Goal: Task Accomplishment & Management: Complete application form

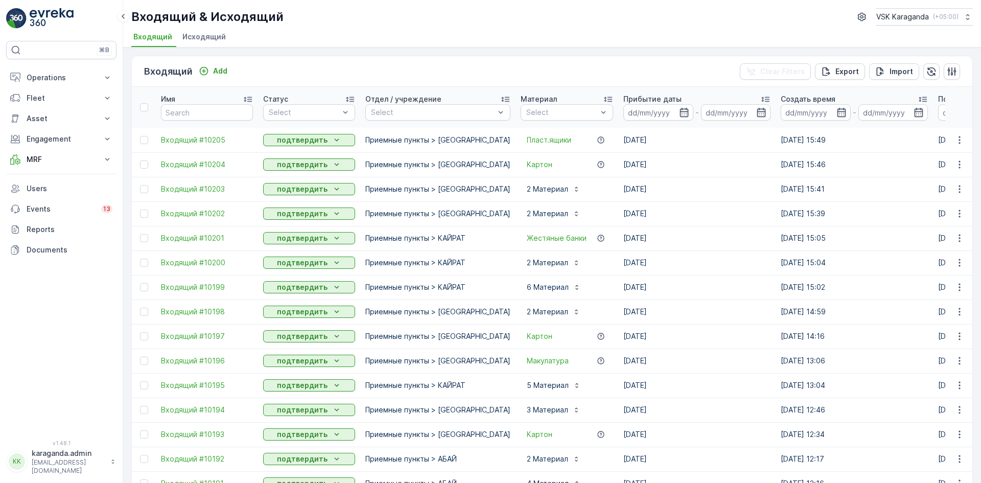
drag, startPoint x: 40, startPoint y: 78, endPoint x: 44, endPoint y: 89, distance: 11.8
click at [39, 79] on p "Operations" at bounding box center [62, 78] width 70 height 10
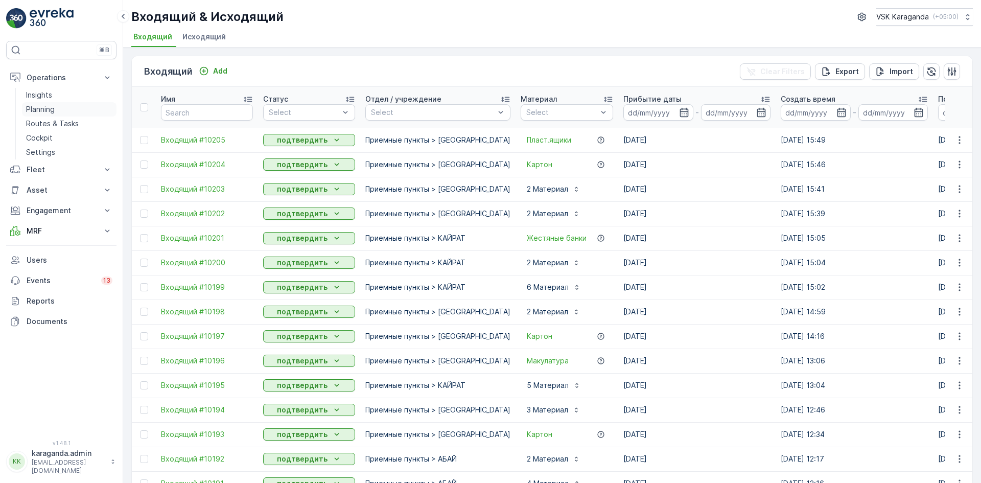
click at [40, 112] on p "Planning" at bounding box center [40, 109] width 29 height 10
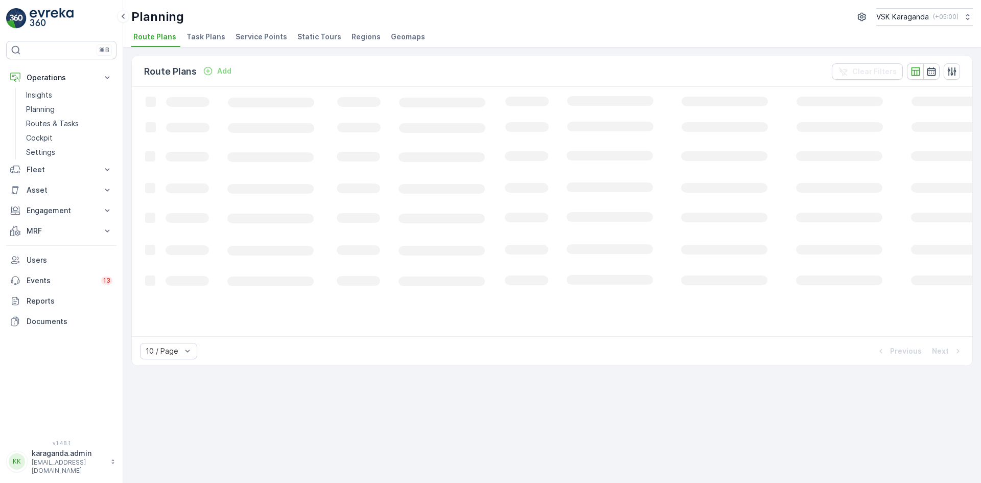
click at [251, 39] on span "Service Points" at bounding box center [262, 37] width 52 height 10
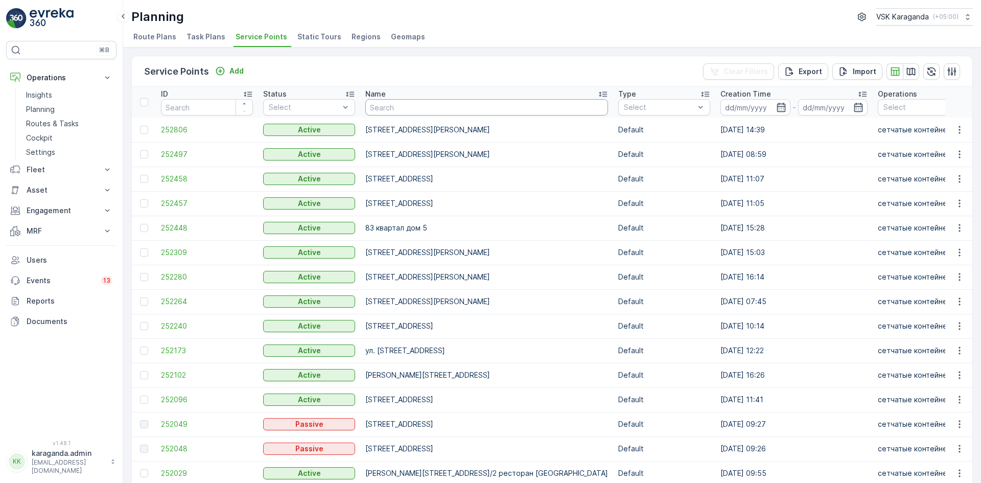
click at [379, 107] on input "text" at bounding box center [486, 107] width 243 height 16
type input "[PERSON_NAME] 50/3"
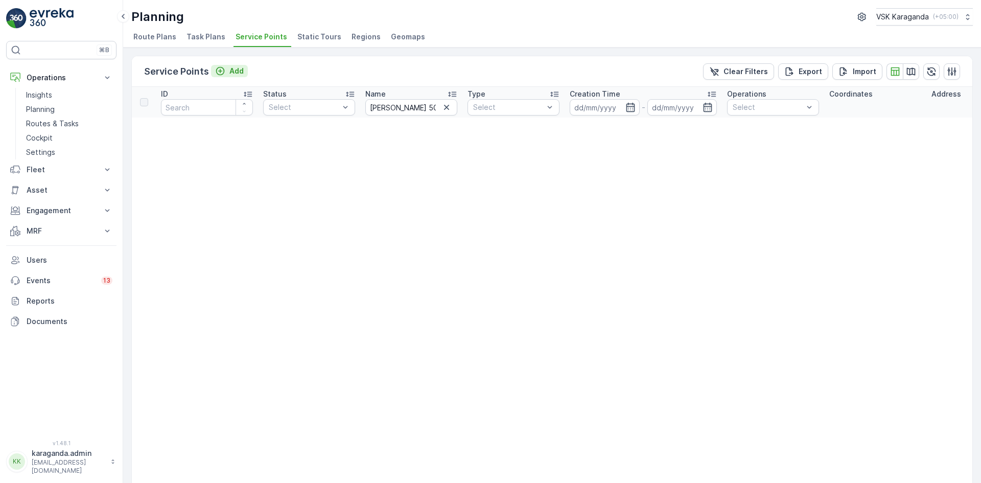
click at [235, 70] on p "Add" at bounding box center [237, 71] width 14 height 10
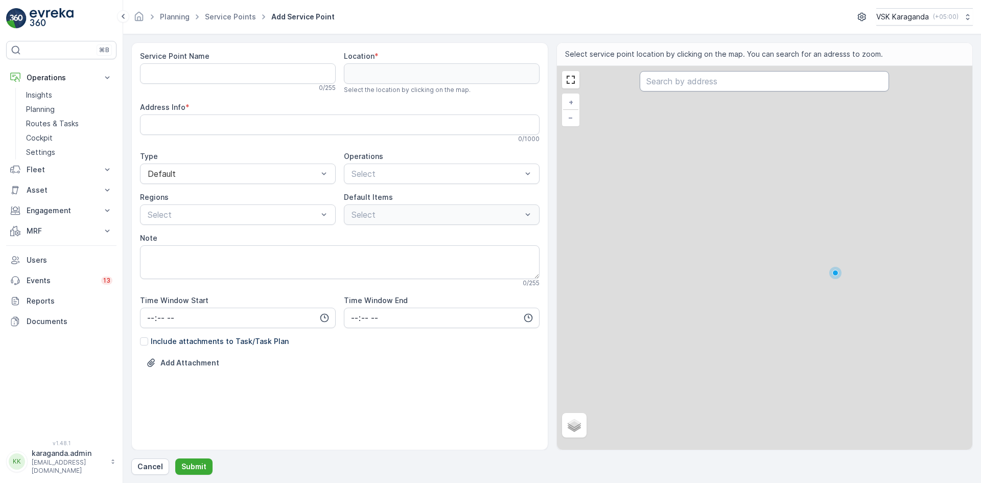
click at [676, 87] on input "text" at bounding box center [764, 81] width 249 height 20
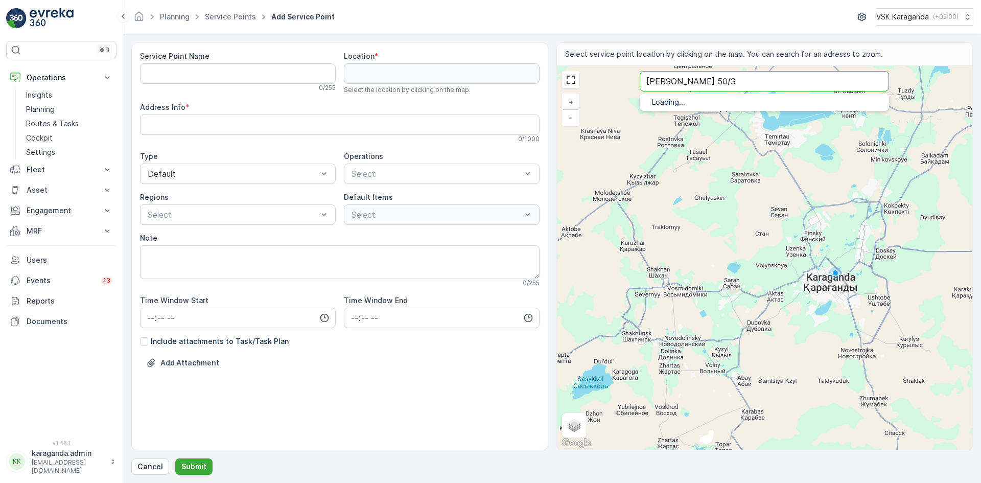
type input "[PERSON_NAME] 50/3"
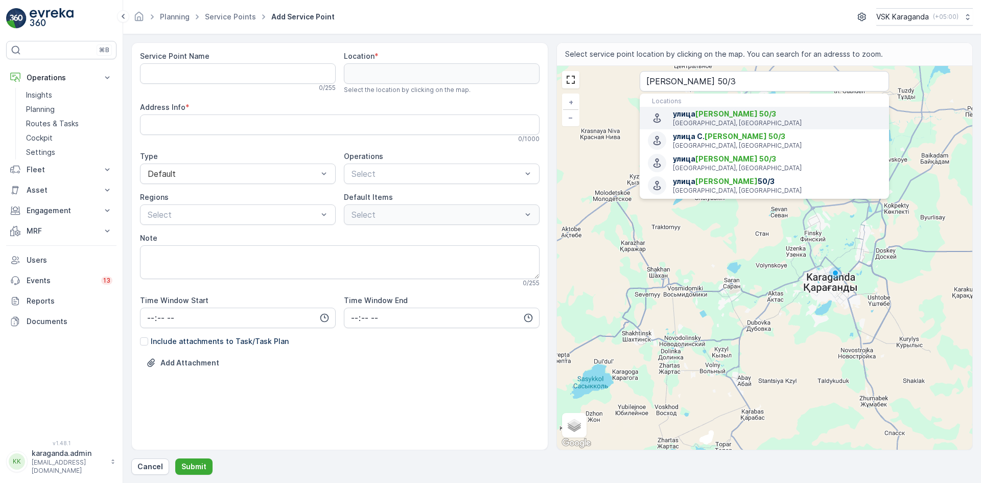
click at [690, 123] on p "[GEOGRAPHIC_DATA], [GEOGRAPHIC_DATA]" at bounding box center [777, 123] width 208 height 8
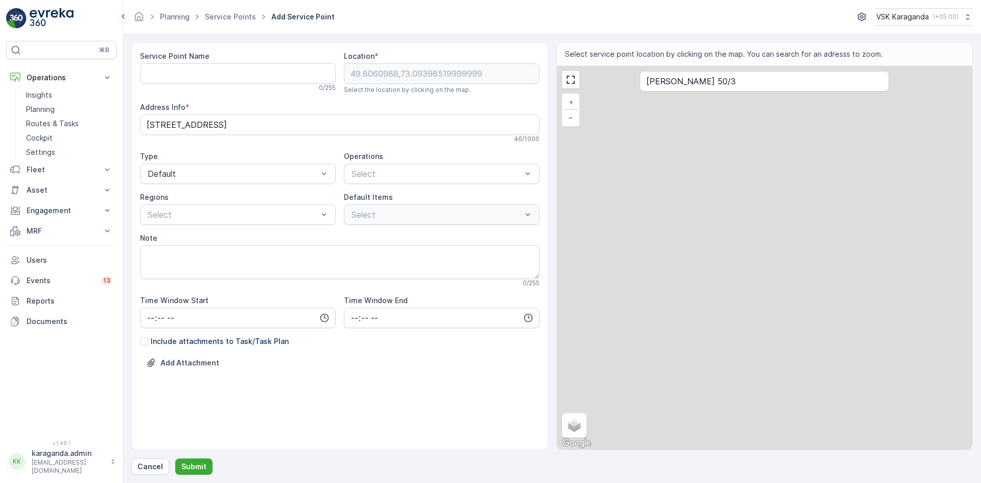
type input "49.8060988,73.09398519999999"
type Info "[STREET_ADDRESS]"
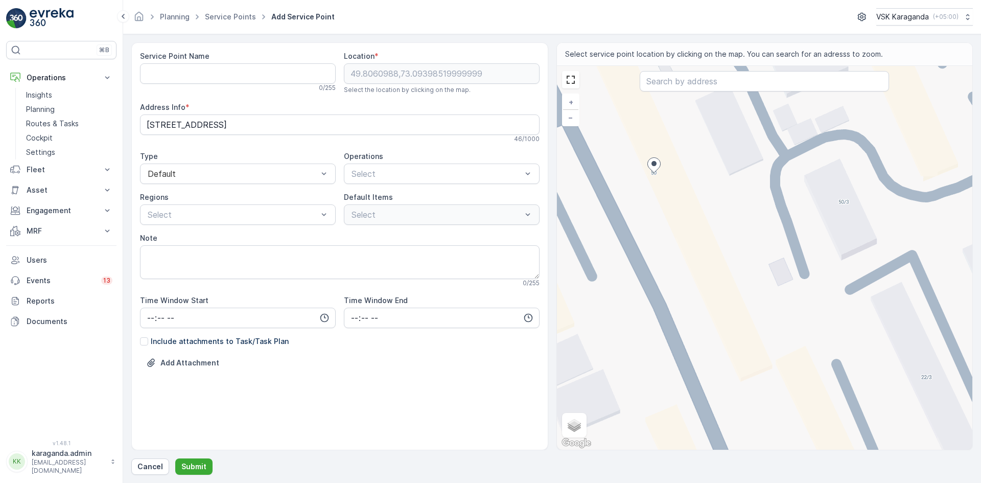
click at [840, 204] on div "+ − Satellite Roadmap Terrain Hybrid Leaflet Keyboard shortcuts Map Data Map da…" at bounding box center [765, 258] width 416 height 384
type input "49.805991327120104,73.09496151261634"
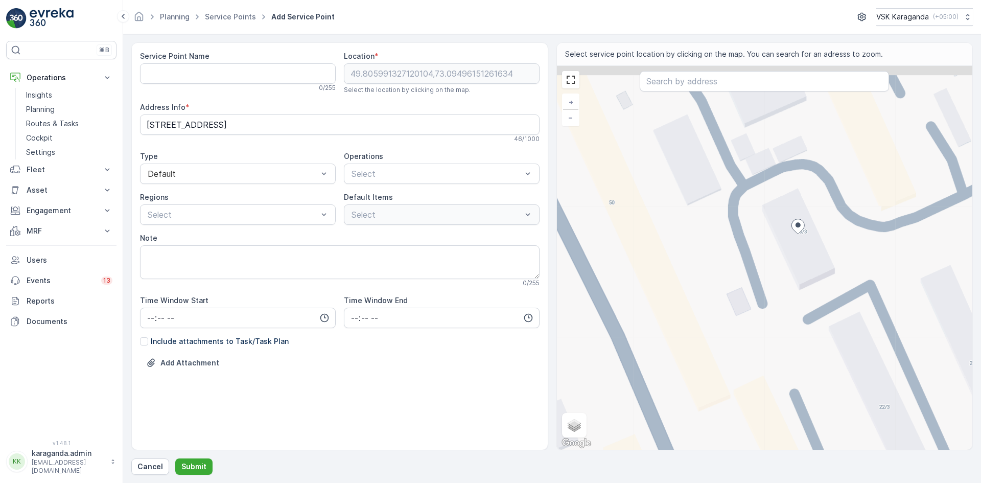
type Info "[STREET_ADDRESS]"
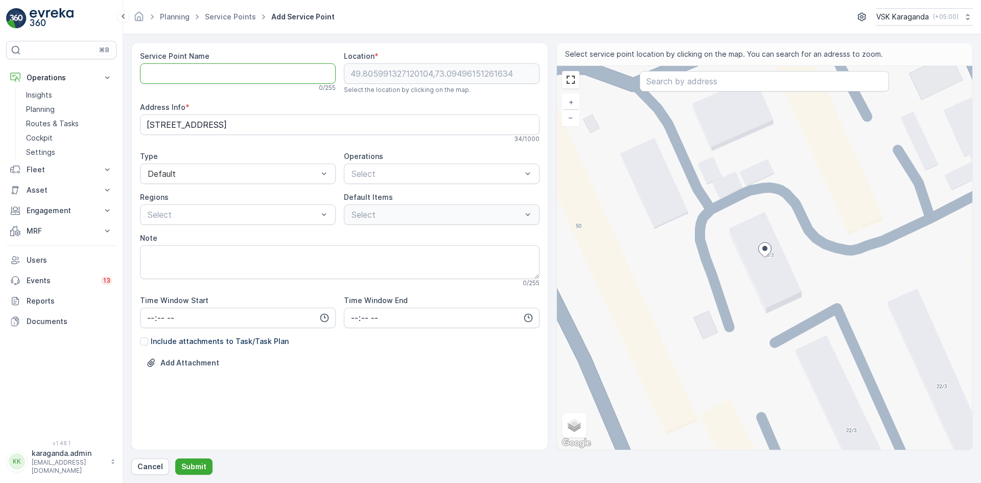
click at [197, 76] on Name "Service Point Name" at bounding box center [238, 73] width 196 height 20
type Name "[STREET_ADDRESS][PERSON_NAME]"
click at [150, 124] on Info "[STREET_ADDRESS]" at bounding box center [340, 125] width 400 height 20
type Info "[PERSON_NAME][STREET_ADDRESS]"
click at [396, 175] on div at bounding box center [437, 173] width 172 height 9
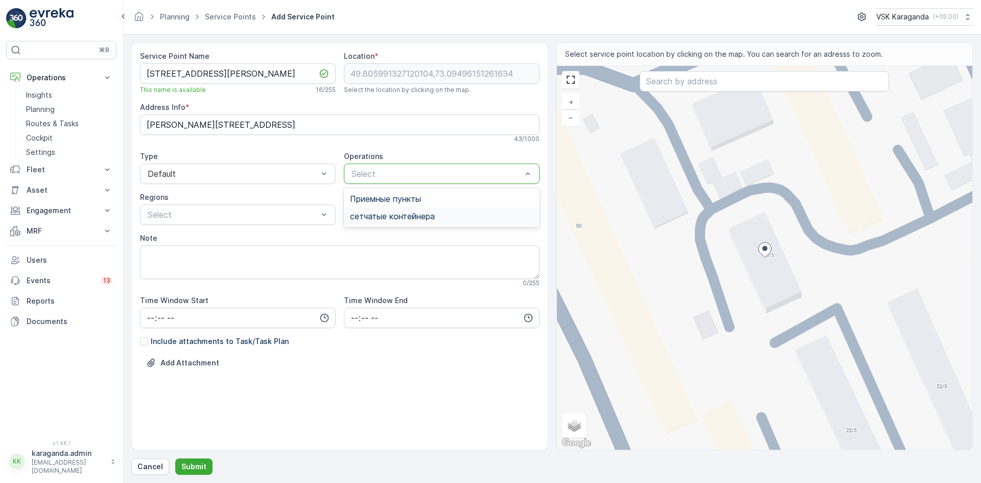
click at [394, 215] on span "сетчатыe контейнера" at bounding box center [392, 216] width 85 height 9
click at [273, 213] on div at bounding box center [233, 214] width 172 height 9
click at [222, 241] on div "Все контейнера" at bounding box center [238, 239] width 184 height 9
click at [366, 210] on div at bounding box center [437, 214] width 172 height 9
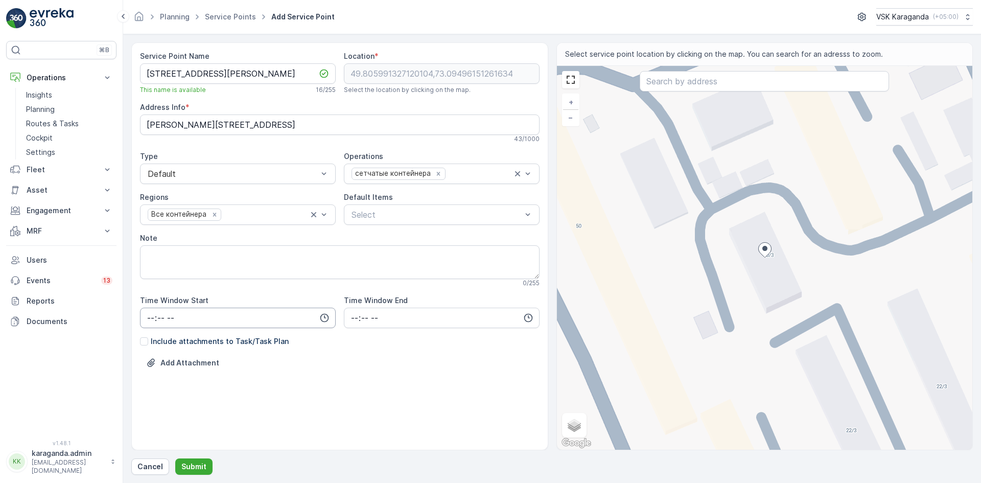
click at [153, 317] on input "time" at bounding box center [238, 318] width 196 height 20
click at [153, 423] on span "06" at bounding box center [150, 421] width 9 height 10
type input "06:00"
click at [352, 316] on input "time" at bounding box center [442, 318] width 196 height 20
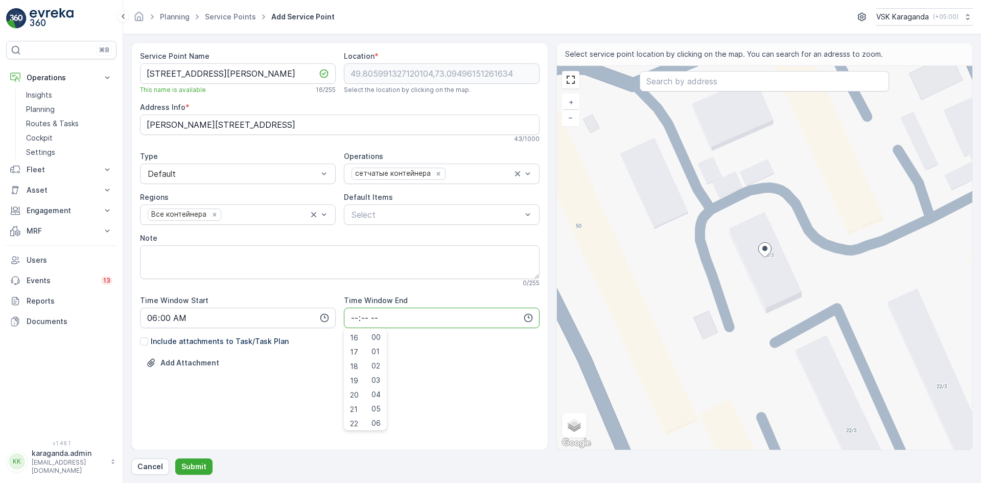
scroll to position [245, 0]
click at [353, 406] on span "22" at bounding box center [354, 407] width 8 height 10
type input "22:00"
click at [194, 468] on p "Submit" at bounding box center [193, 467] width 25 height 10
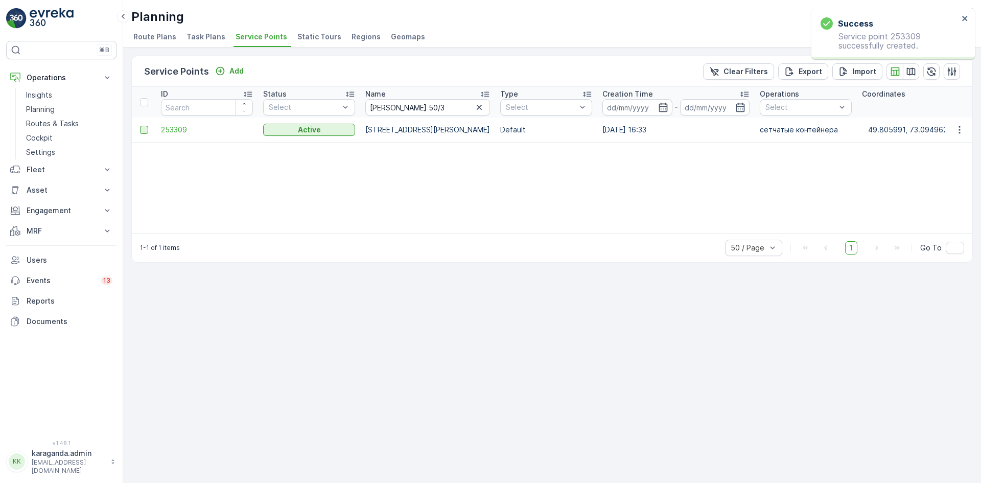
click at [142, 128] on div at bounding box center [144, 130] width 8 height 8
click at [140, 126] on input "checkbox" at bounding box center [140, 126] width 0 height 0
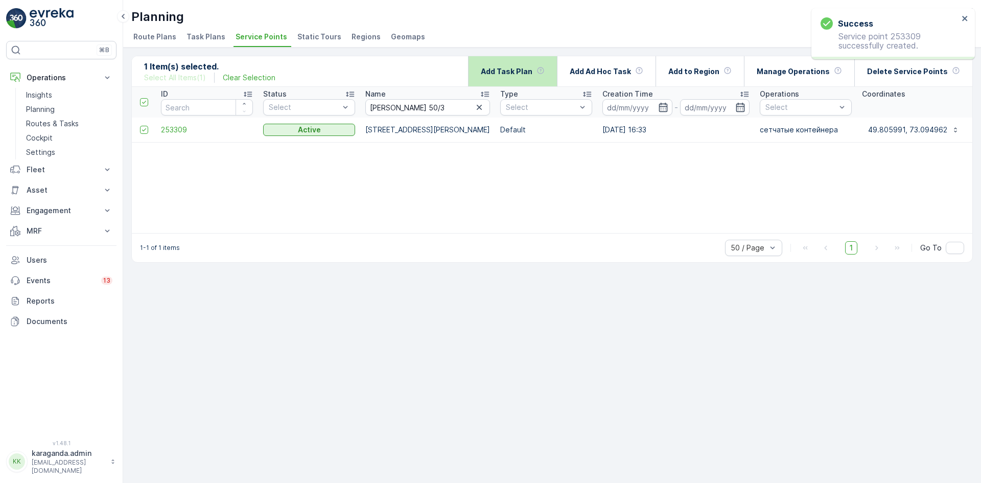
click at [523, 74] on p "Add Task Plan" at bounding box center [507, 71] width 52 height 10
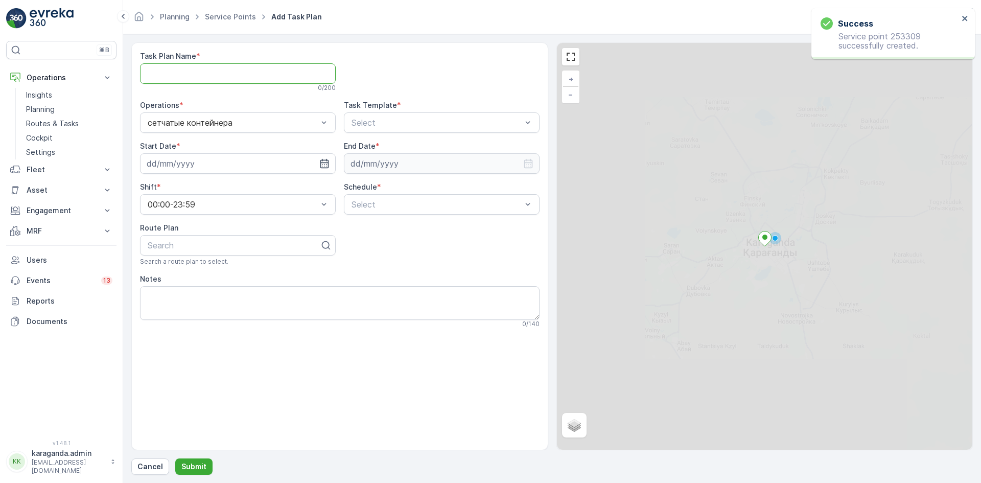
drag, startPoint x: 231, startPoint y: 68, endPoint x: 231, endPoint y: 74, distance: 5.6
click at [231, 68] on Name "Task Plan Name" at bounding box center [238, 73] width 196 height 20
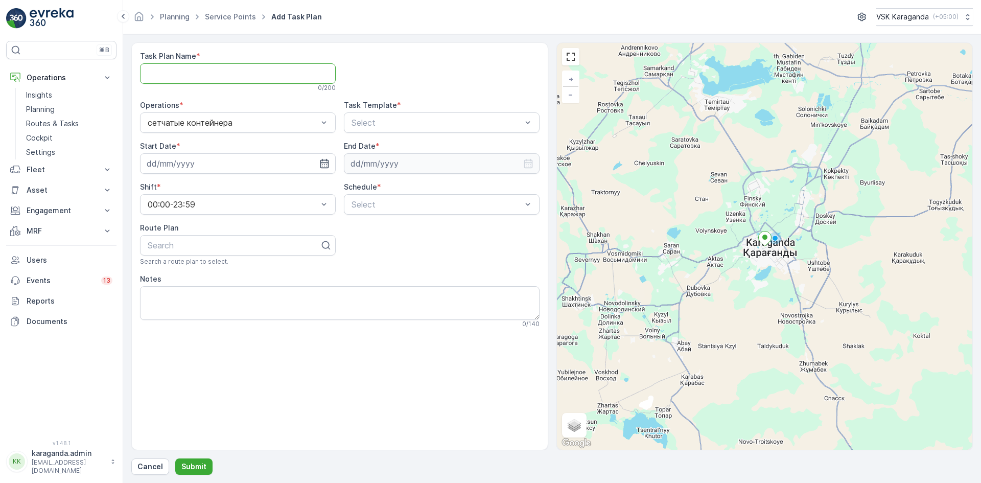
type Name "все контейнера"
click at [407, 122] on div at bounding box center [437, 122] width 172 height 9
click at [401, 162] on span "CSK - Сбор отходов" at bounding box center [391, 165] width 82 height 9
click at [323, 166] on icon "button" at bounding box center [324, 163] width 10 height 10
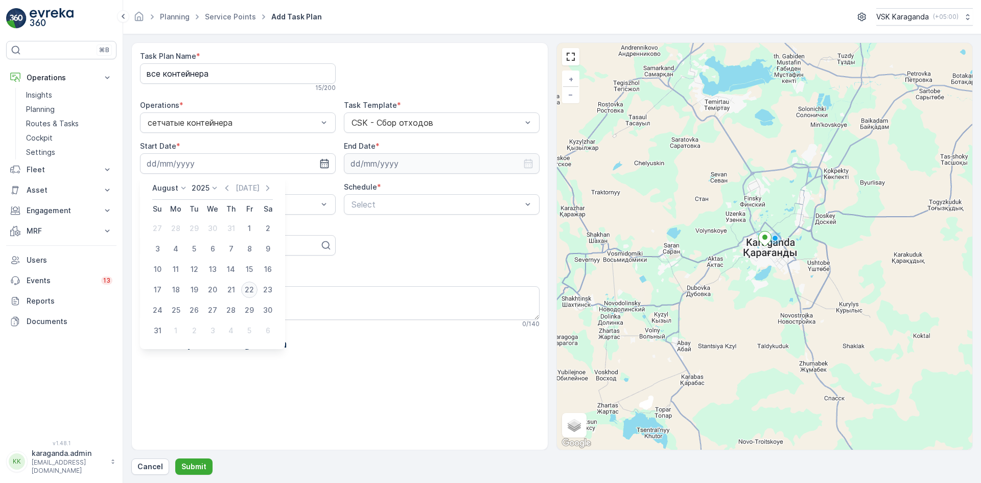
click at [250, 290] on div "22" at bounding box center [249, 290] width 16 height 16
type input "[DATE]"
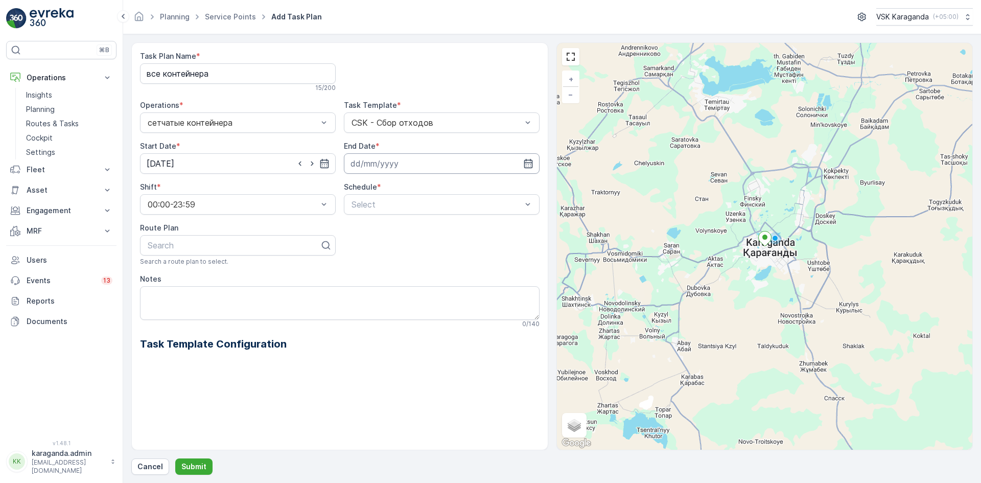
click at [378, 159] on input at bounding box center [442, 163] width 196 height 20
click at [368, 183] on p "August" at bounding box center [369, 188] width 26 height 10
click at [370, 282] on span "December" at bounding box center [380, 282] width 36 height 10
click at [425, 186] on icon at bounding box center [429, 188] width 10 height 10
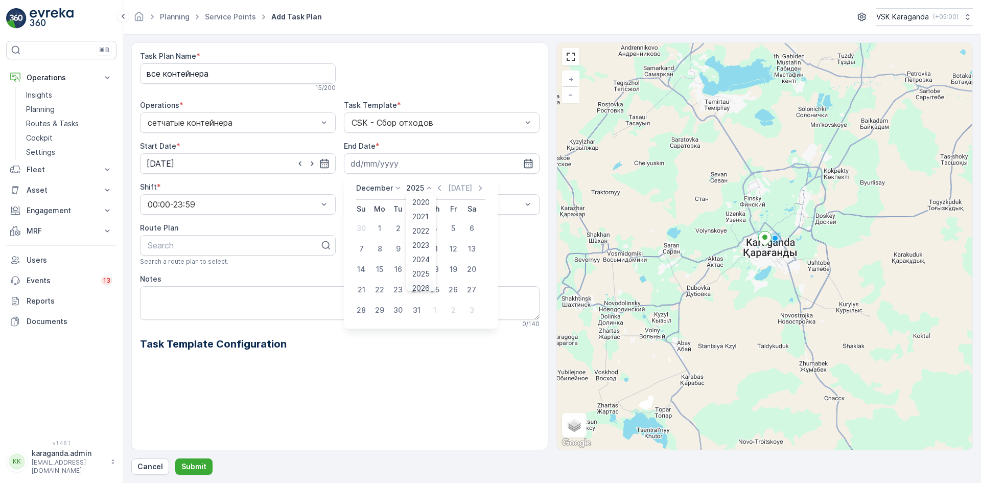
scroll to position [4, 0]
click at [421, 286] on span "2026" at bounding box center [421, 284] width 17 height 10
click at [396, 184] on icon at bounding box center [398, 188] width 10 height 10
click at [384, 281] on span "December" at bounding box center [380, 282] width 36 height 10
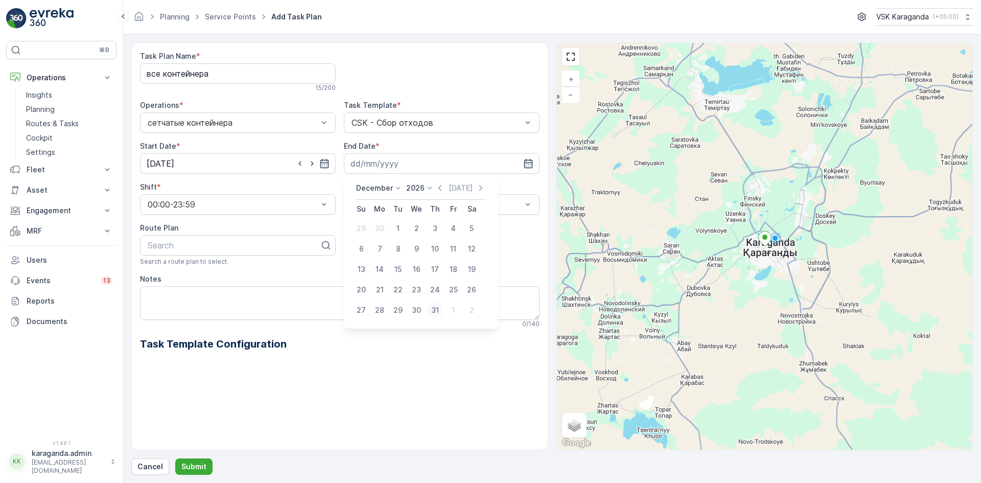
click at [433, 311] on div "31" at bounding box center [435, 310] width 16 height 16
type input "[DATE]"
click at [370, 204] on div at bounding box center [437, 204] width 172 height 9
click at [366, 252] on div "Weekly" at bounding box center [442, 246] width 196 height 17
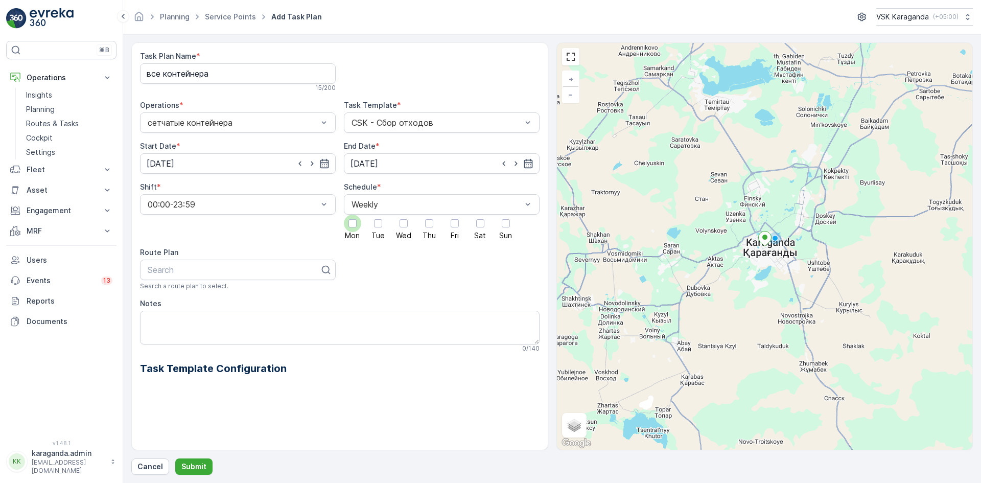
click at [353, 230] on div at bounding box center [352, 223] width 17 height 17
click at [353, 215] on input "Mon" at bounding box center [353, 215] width 0 height 0
click at [373, 226] on div at bounding box center [378, 223] width 17 height 17
click at [378, 215] on input "Tue" at bounding box center [378, 215] width 0 height 0
click at [403, 227] on div at bounding box center [404, 223] width 8 height 8
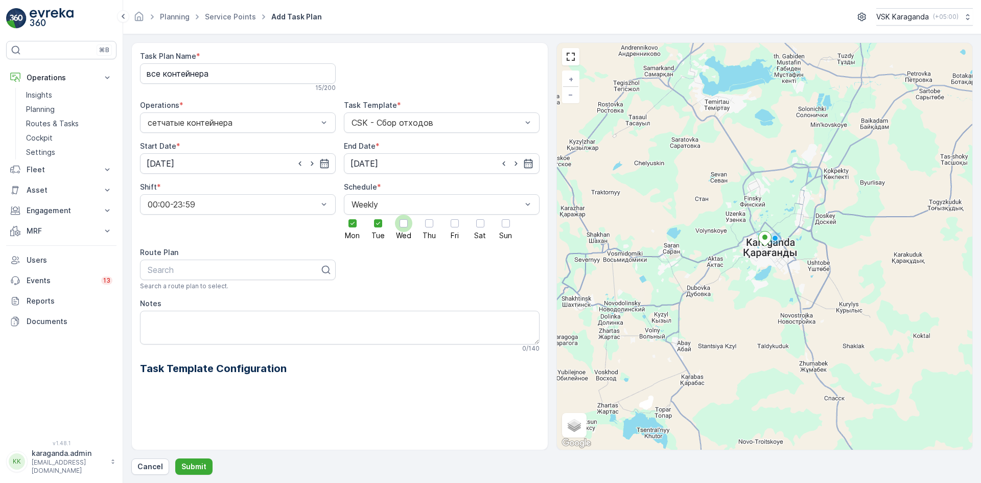
click at [404, 215] on input "Wed" at bounding box center [404, 215] width 0 height 0
click at [424, 227] on div at bounding box center [429, 223] width 17 height 17
click at [429, 215] on input "Thu" at bounding box center [429, 215] width 0 height 0
click at [456, 227] on div at bounding box center [455, 223] width 8 height 8
click at [455, 215] on input "Fri" at bounding box center [455, 215] width 0 height 0
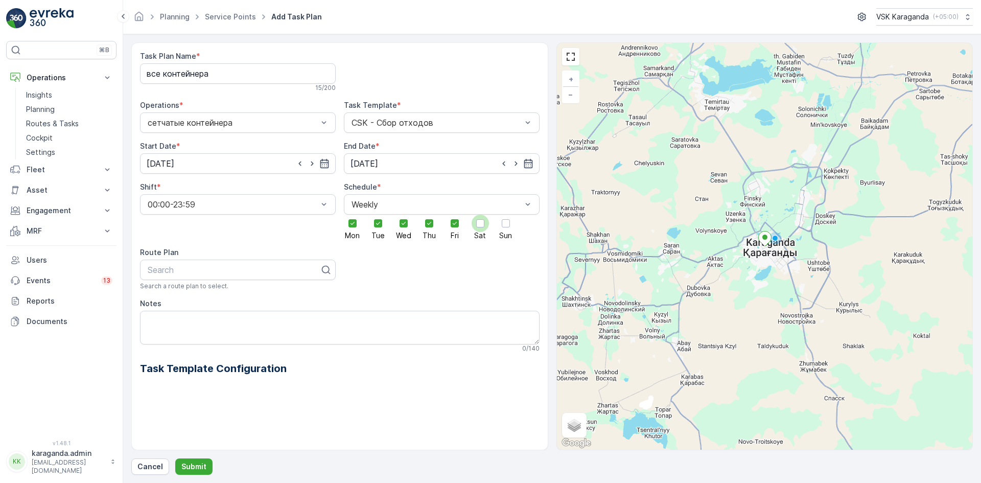
click at [484, 224] on div at bounding box center [480, 223] width 8 height 8
click at [481, 215] on input "Sat" at bounding box center [481, 215] width 0 height 0
click at [511, 224] on div at bounding box center [505, 223] width 17 height 17
click at [506, 215] on input "Sun" at bounding box center [506, 215] width 0 height 0
click at [194, 468] on p "Submit" at bounding box center [193, 467] width 25 height 10
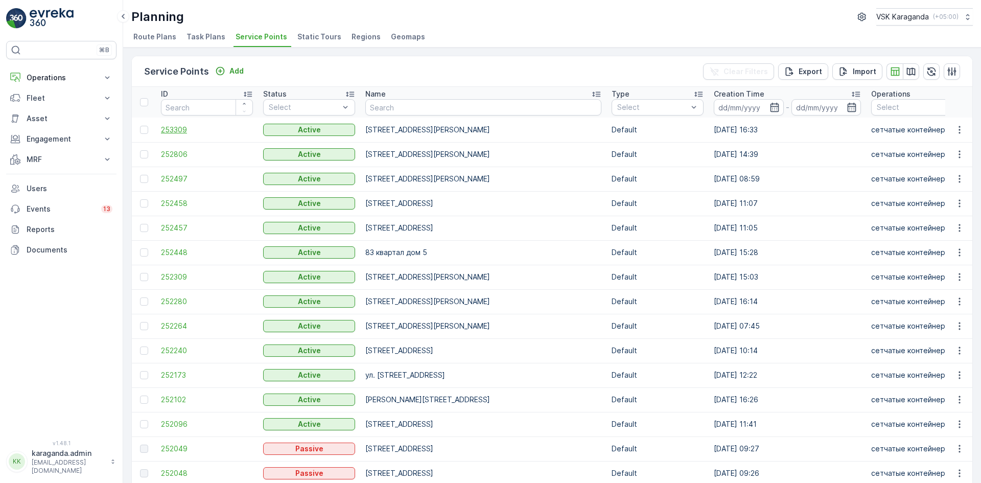
click at [171, 132] on span "253309" at bounding box center [207, 130] width 92 height 10
click at [168, 125] on span "253309" at bounding box center [207, 130] width 92 height 10
